Goal: Information Seeking & Learning: Learn about a topic

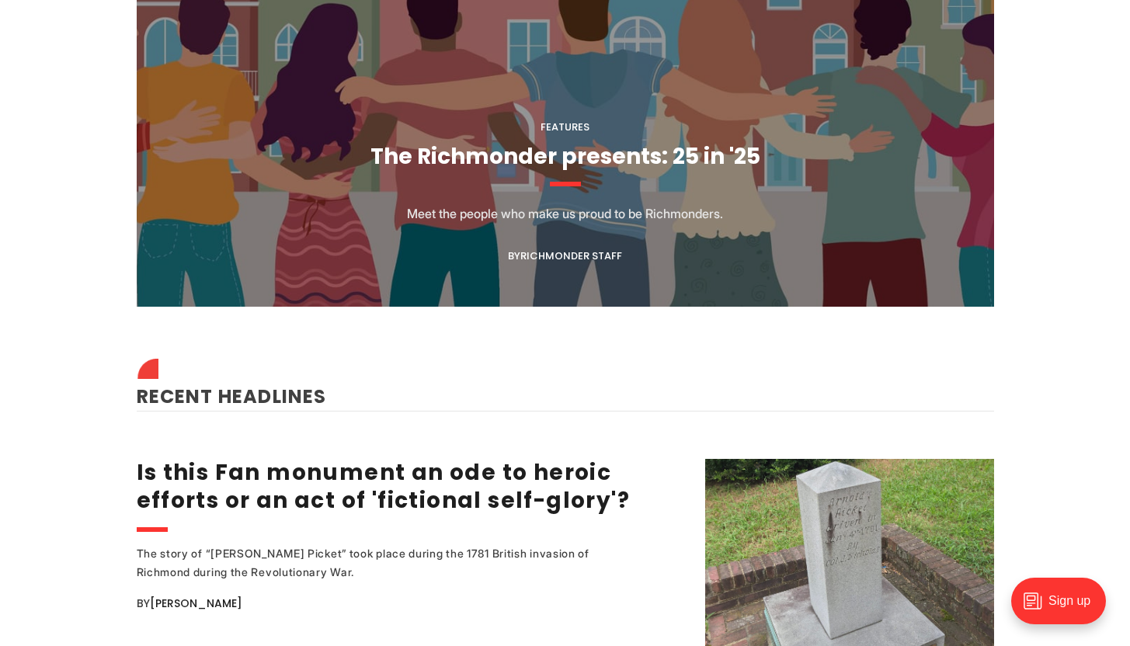
scroll to position [1647, 0]
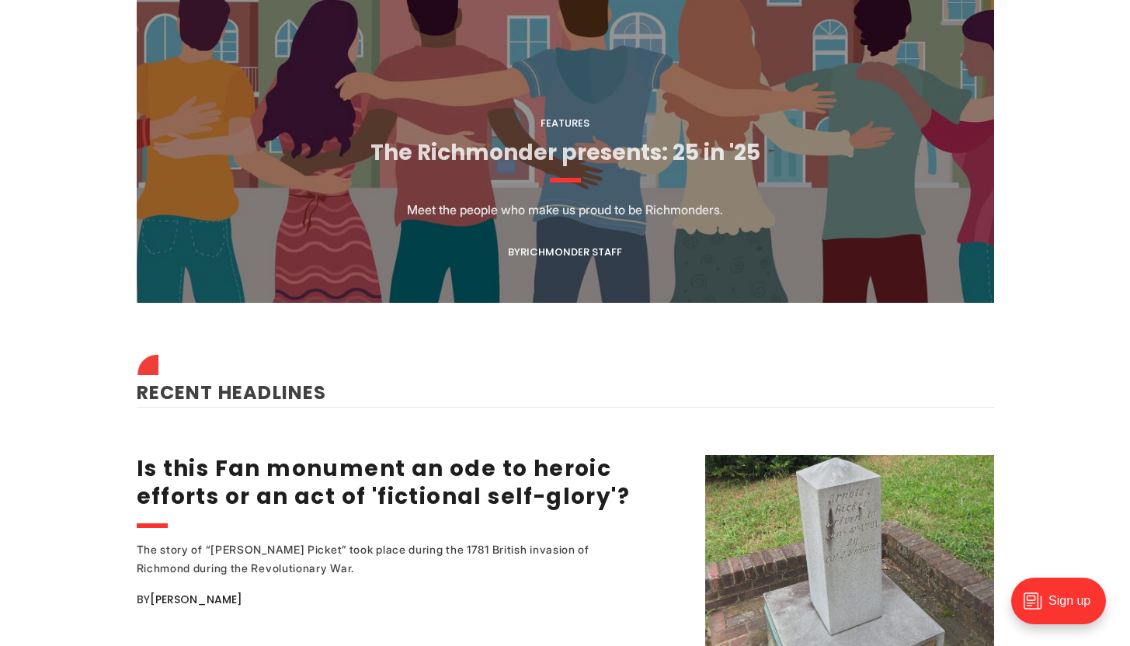
click at [509, 138] on link "The Richmonder presents: 25 in '25" at bounding box center [566, 153] width 390 height 30
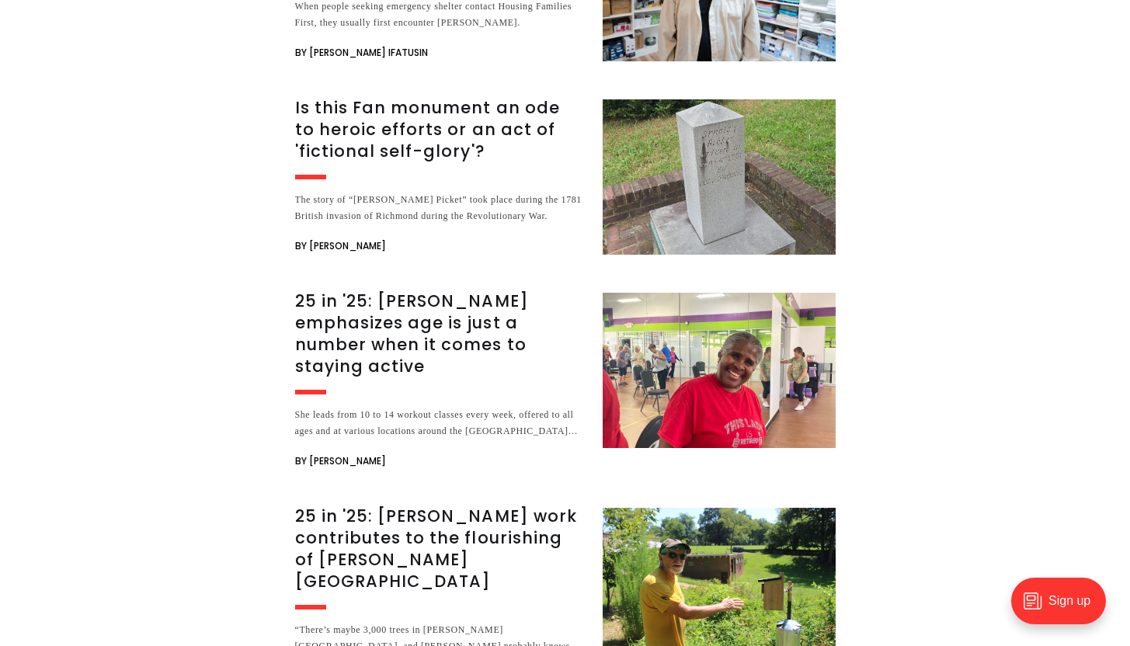
scroll to position [2247, 0]
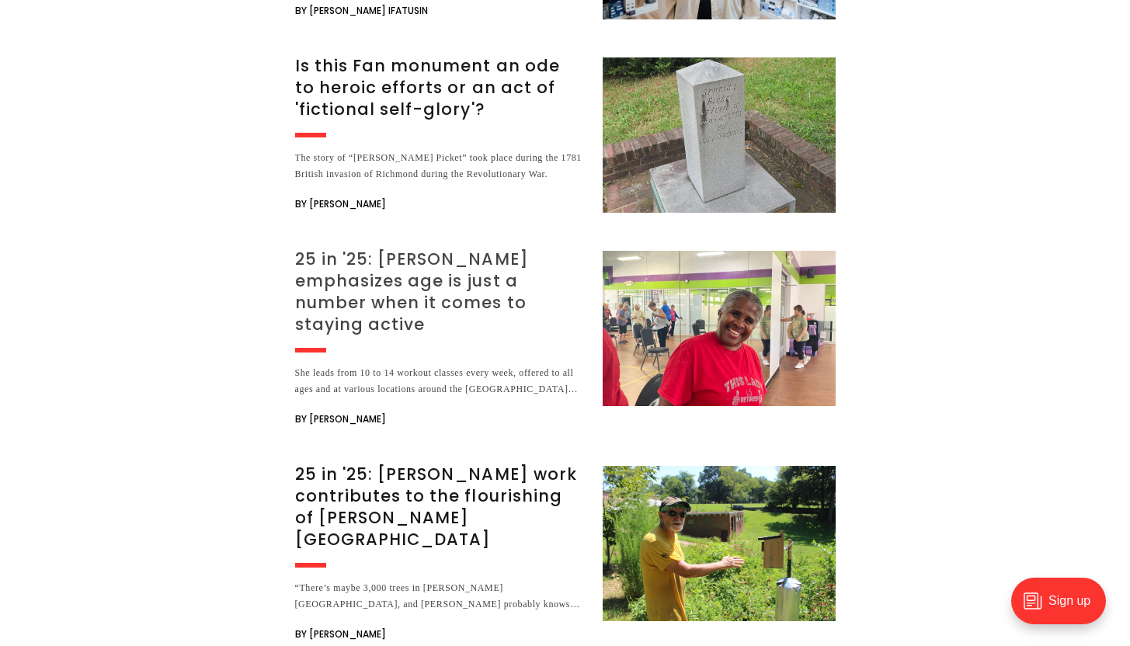
click at [357, 249] on h3 "25 in '25: [PERSON_NAME] emphasizes age is just a number when it comes to stayi…" at bounding box center [439, 292] width 289 height 87
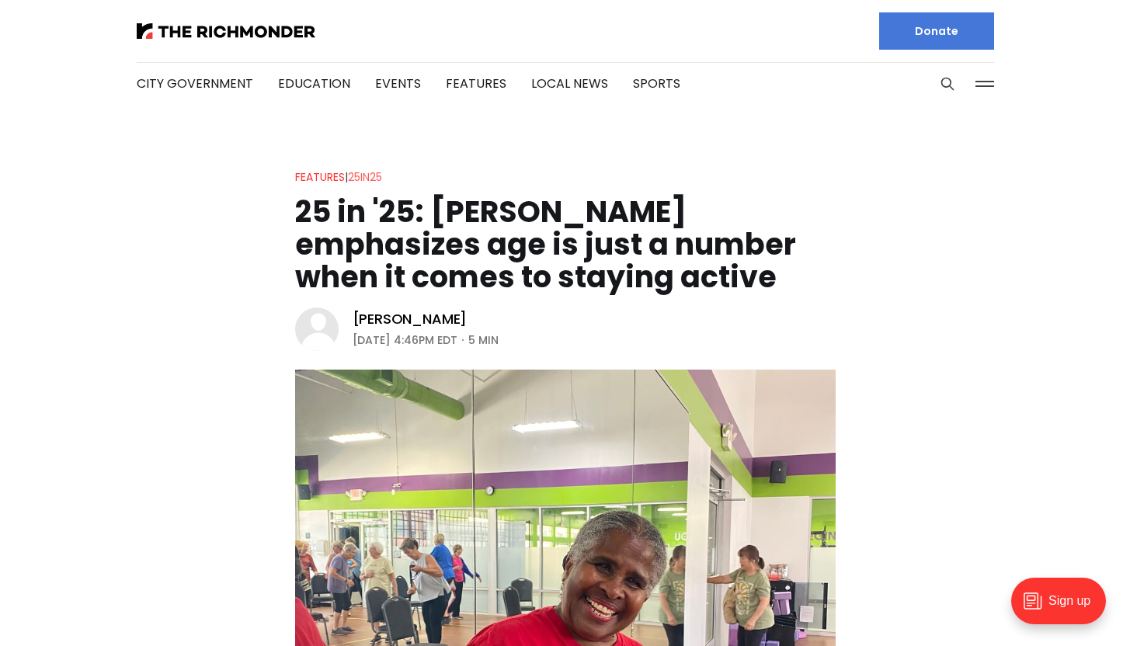
click at [368, 177] on link "25in25" at bounding box center [365, 177] width 34 height 16
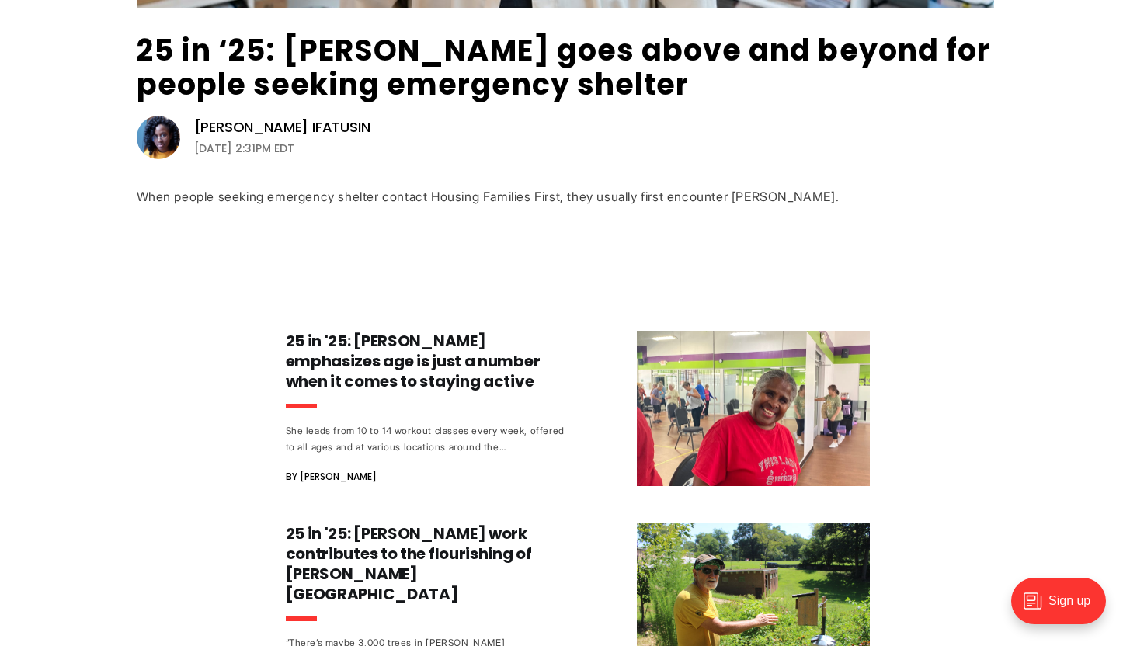
scroll to position [560, 0]
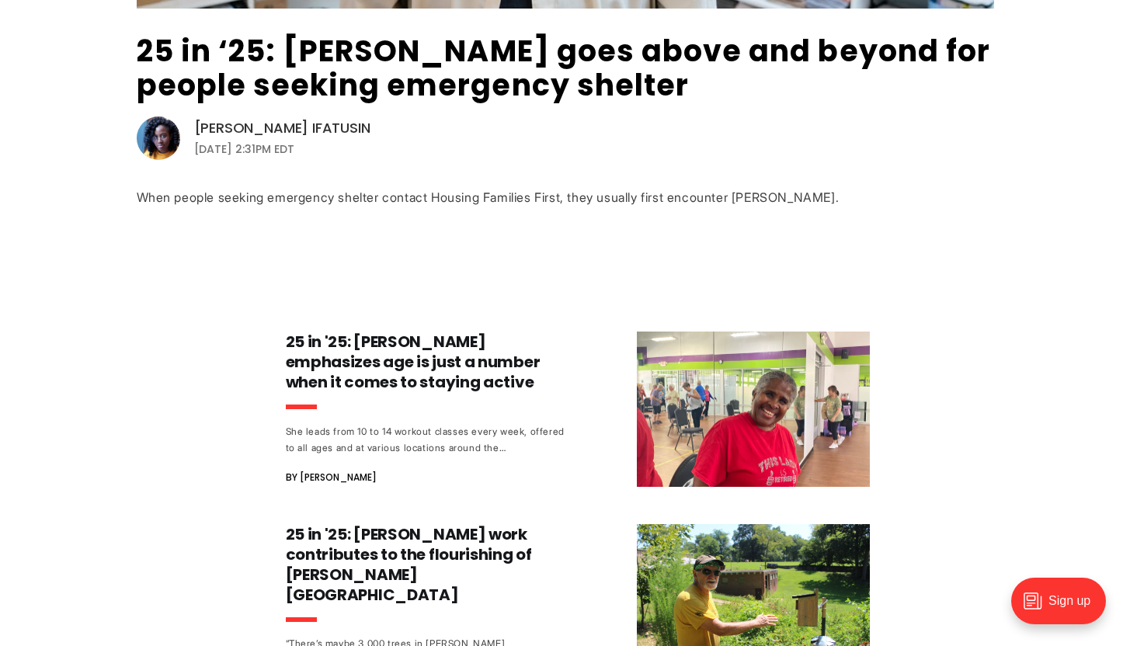
click at [287, 130] on link "[PERSON_NAME] Ifatusin" at bounding box center [282, 128] width 176 height 19
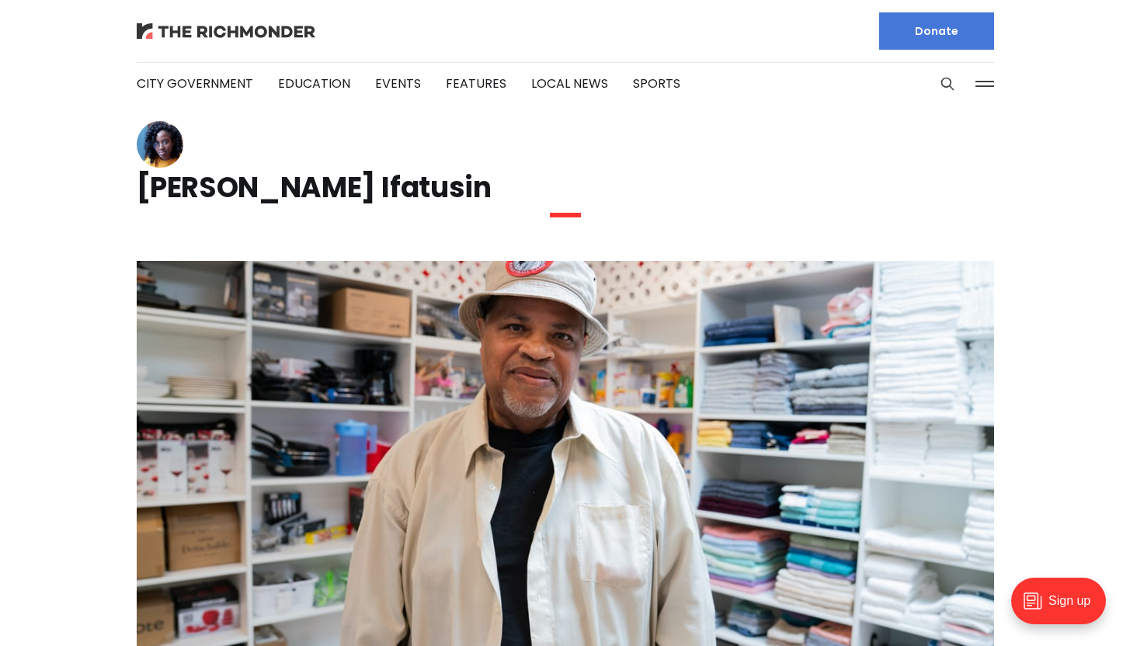
click at [223, 29] on img at bounding box center [226, 31] width 179 height 16
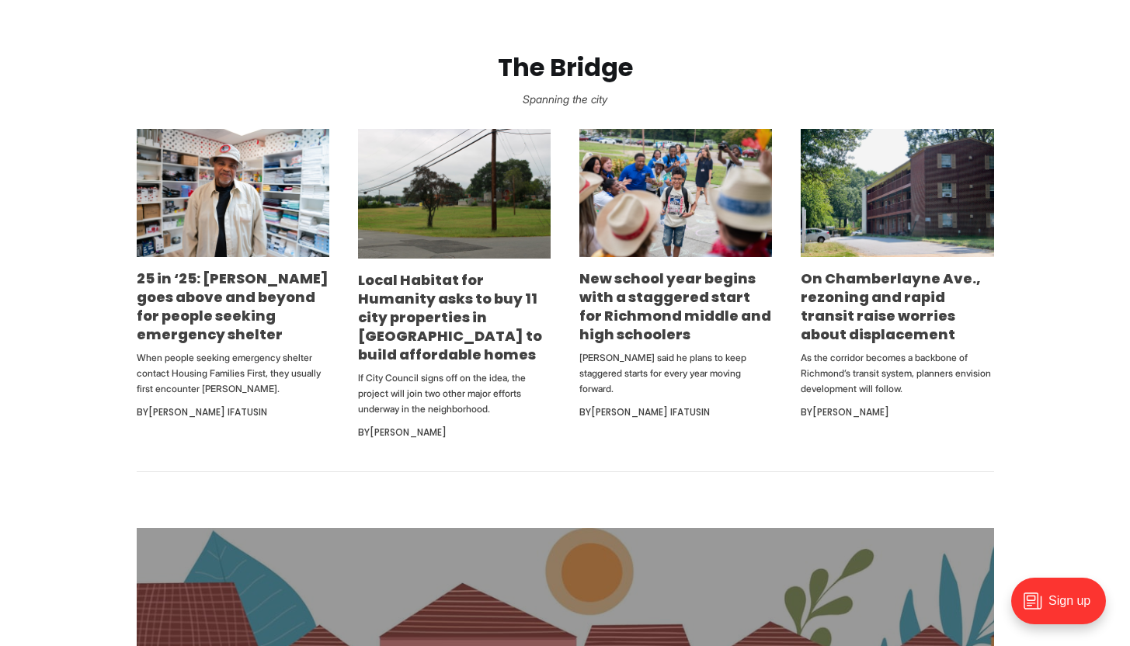
scroll to position [941, 0]
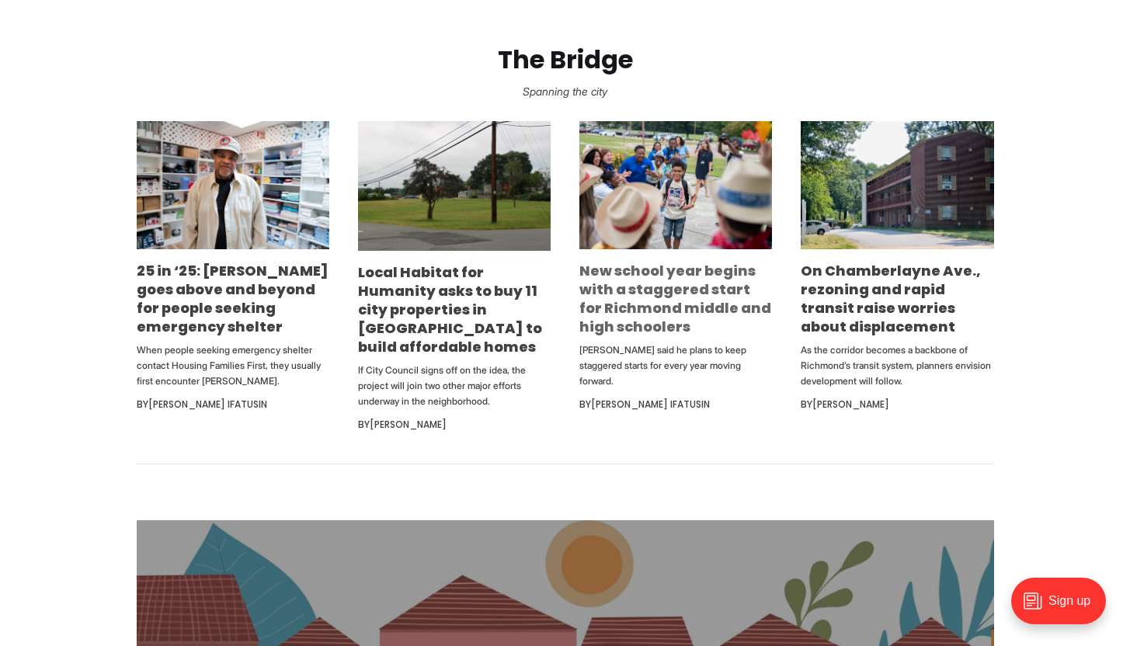
click at [653, 319] on link "New school year begins with a staggered start for Richmond middle and high scho…" at bounding box center [676, 298] width 192 height 75
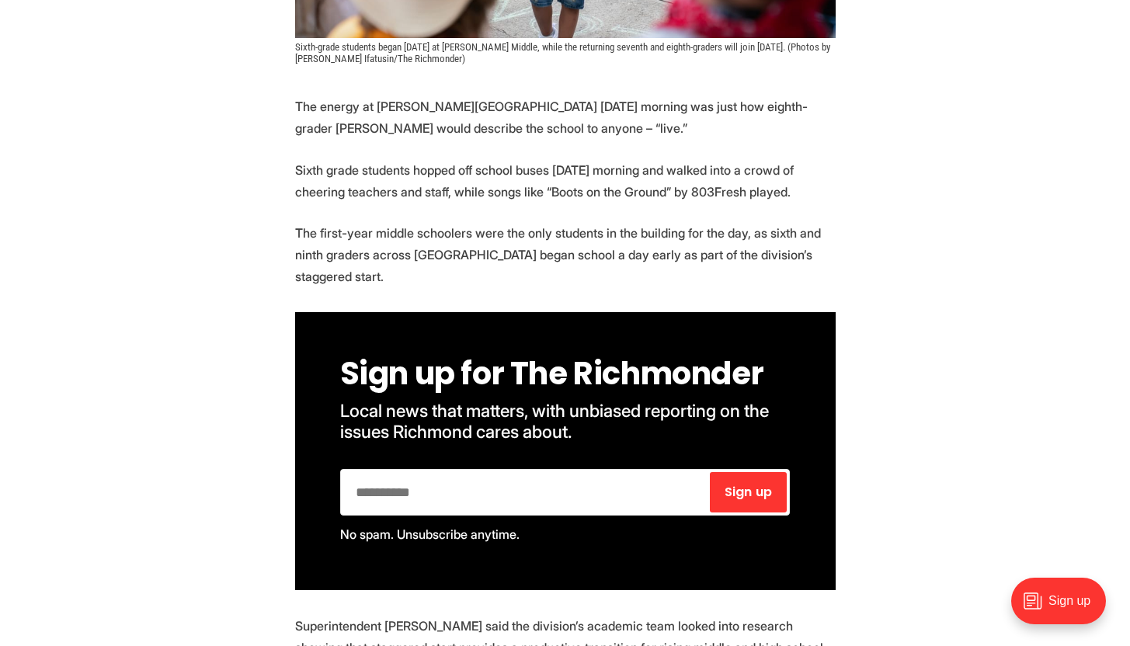
scroll to position [699, 0]
